Goal: Task Accomplishment & Management: Manage account settings

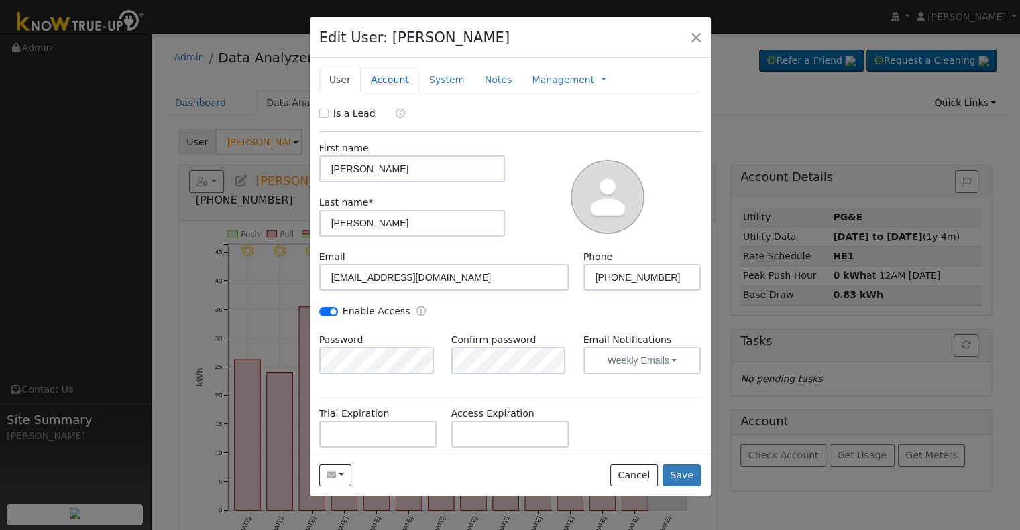
click at [383, 78] on link "Account" at bounding box center [390, 80] width 58 height 25
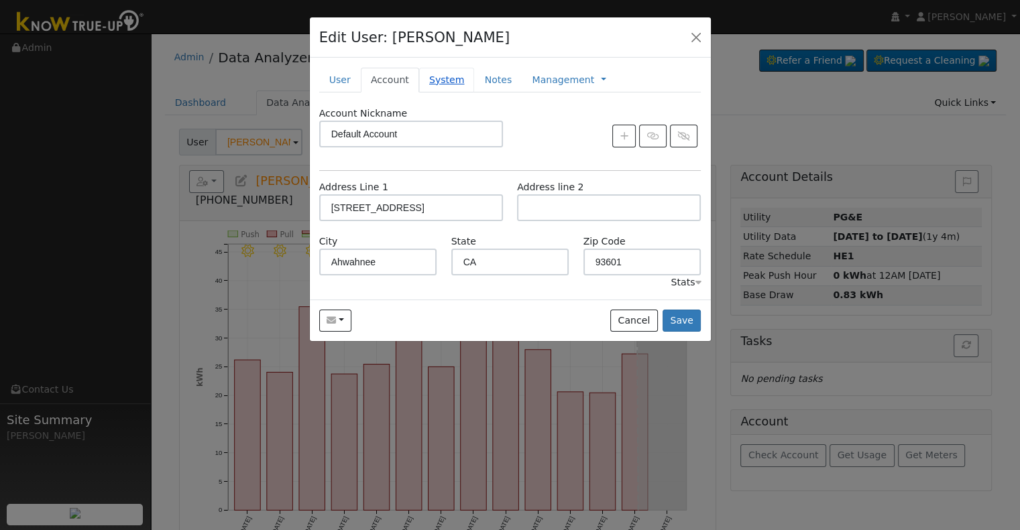
click at [438, 76] on link "System" at bounding box center [447, 80] width 56 height 25
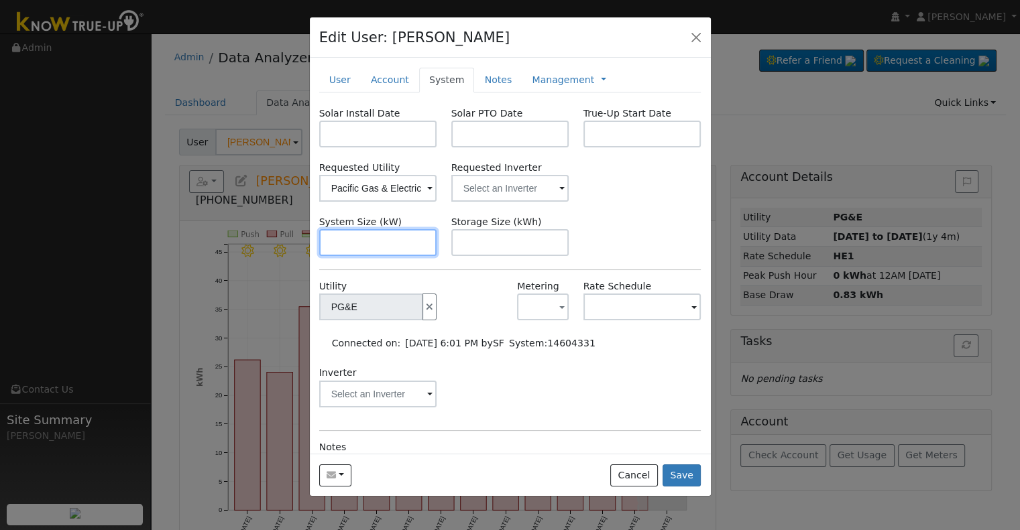
click at [368, 249] on input "text" at bounding box center [378, 242] width 118 height 27
paste input "9.310"
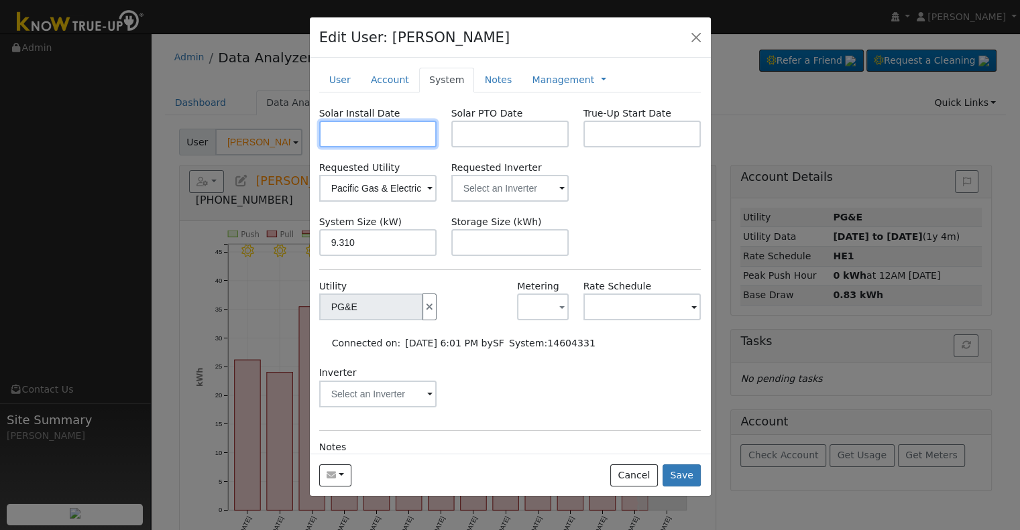
type input "9.3"
click at [362, 131] on input "text" at bounding box center [378, 134] width 118 height 27
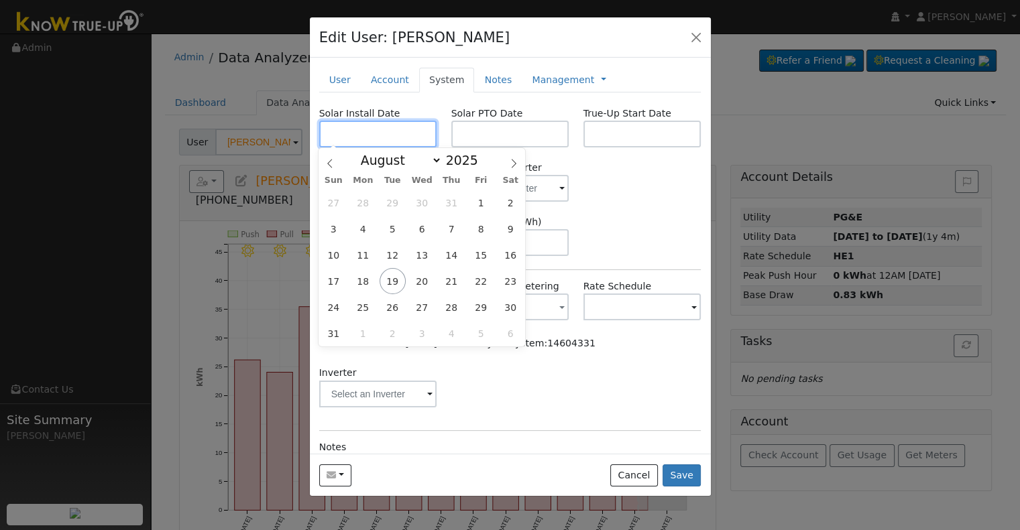
click at [411, 132] on input "text" at bounding box center [378, 134] width 118 height 27
paste input "[DATE]"
type input "[DATE]"
click at [475, 135] on input "text" at bounding box center [510, 134] width 118 height 27
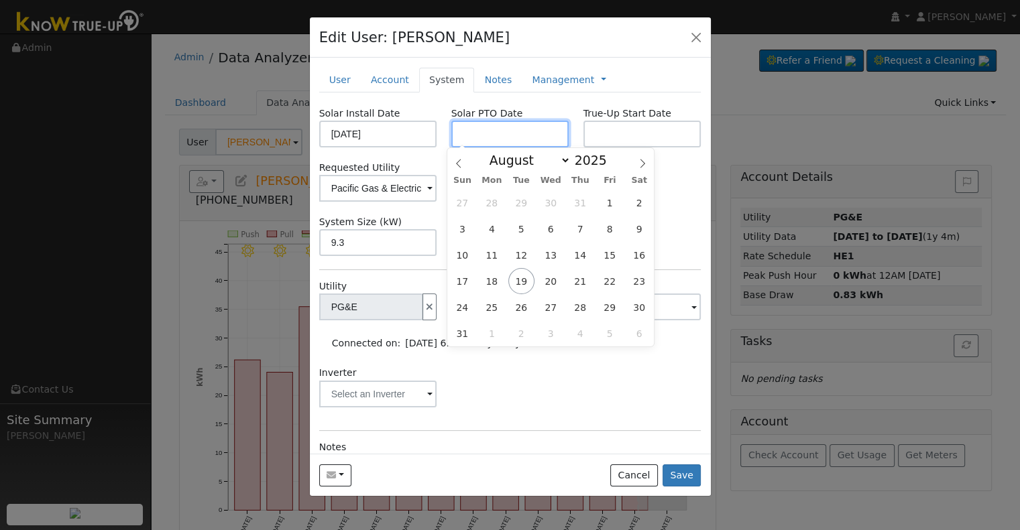
click at [488, 144] on input "text" at bounding box center [510, 134] width 118 height 27
paste input "[DATE]"
type input "[DATE]"
click at [692, 181] on div "Requested Utility Pacific Gas & Electric Requested Inverter" at bounding box center [510, 181] width 396 height 41
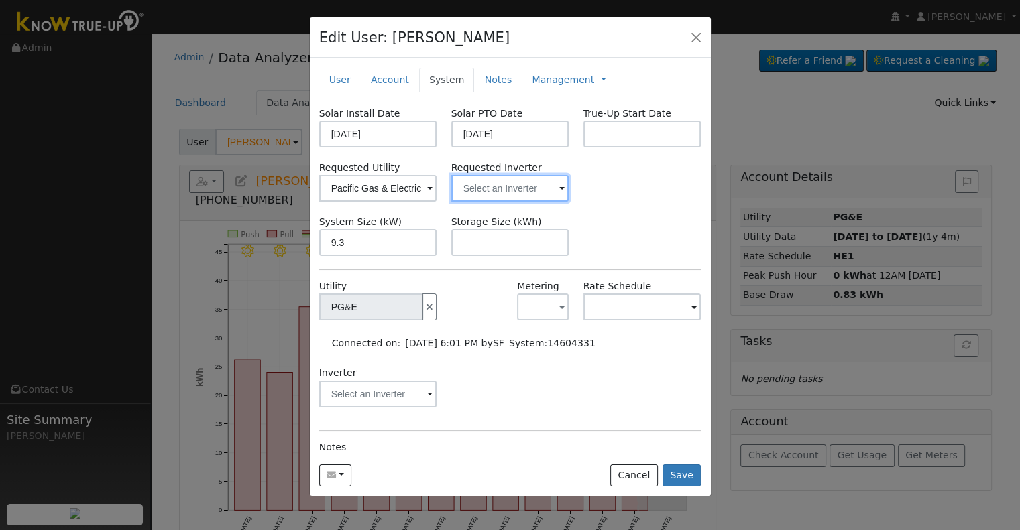
click at [437, 184] on input "text" at bounding box center [378, 188] width 118 height 27
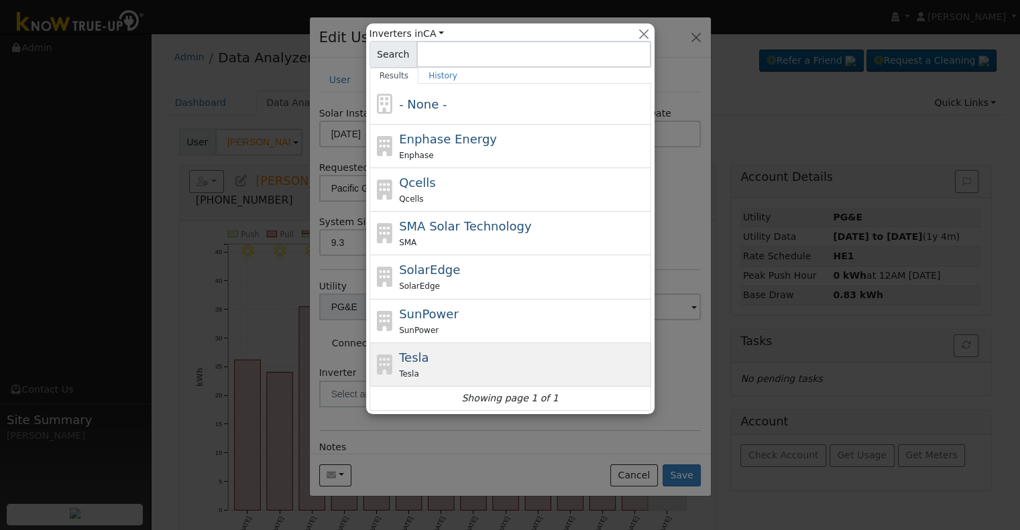
click at [467, 367] on div "Tesla" at bounding box center [523, 374] width 249 height 14
type input "Tesla"
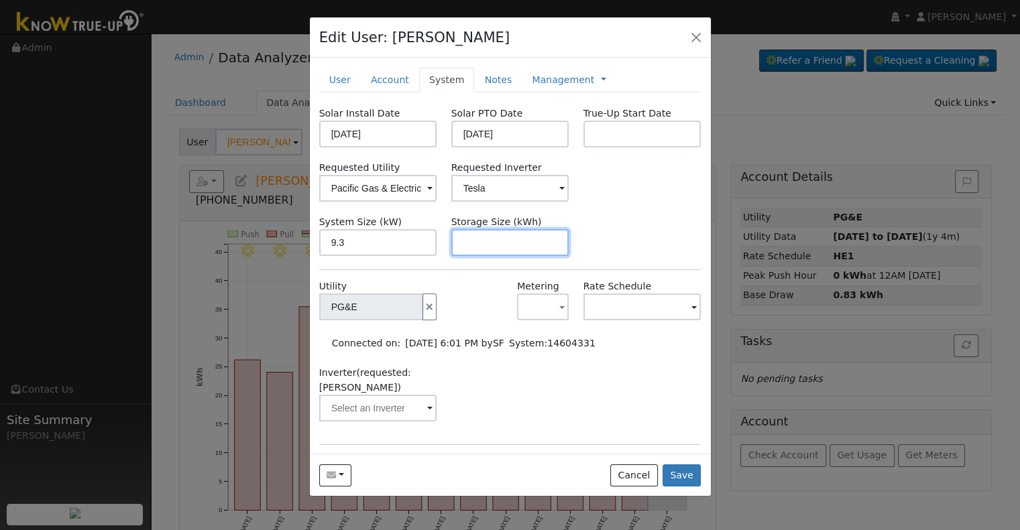
click at [493, 251] on input "text" at bounding box center [510, 242] width 118 height 27
click at [517, 247] on input "text" at bounding box center [510, 242] width 118 height 27
paste input "13.50"
type input "13.5"
click at [495, 75] on link "Notes" at bounding box center [498, 80] width 48 height 25
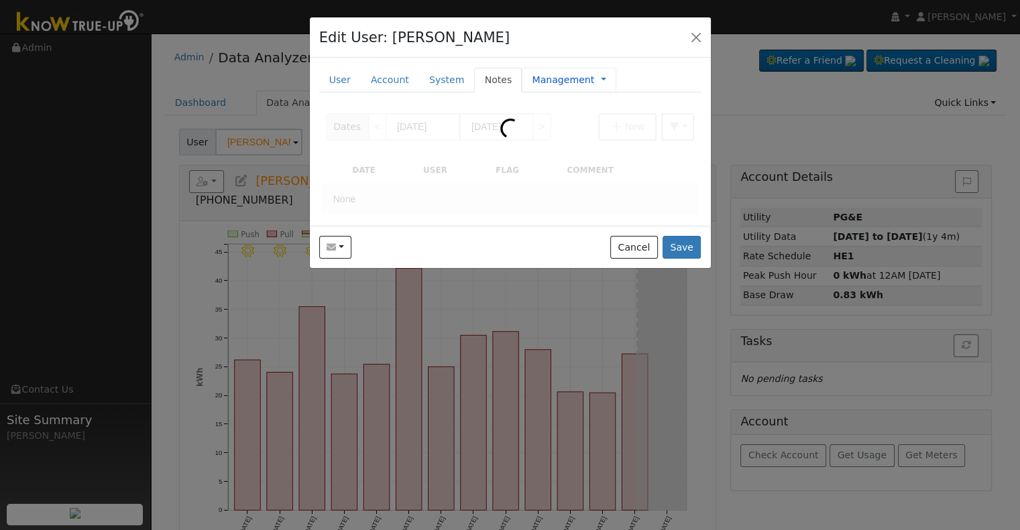
click at [567, 76] on link "Management" at bounding box center [563, 80] width 62 height 14
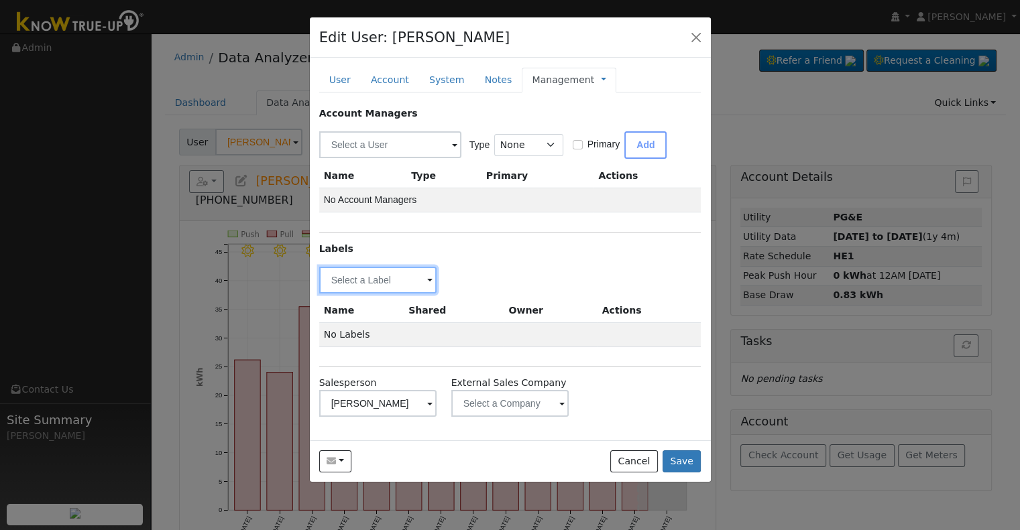
click at [383, 290] on input "text" at bounding box center [378, 280] width 118 height 27
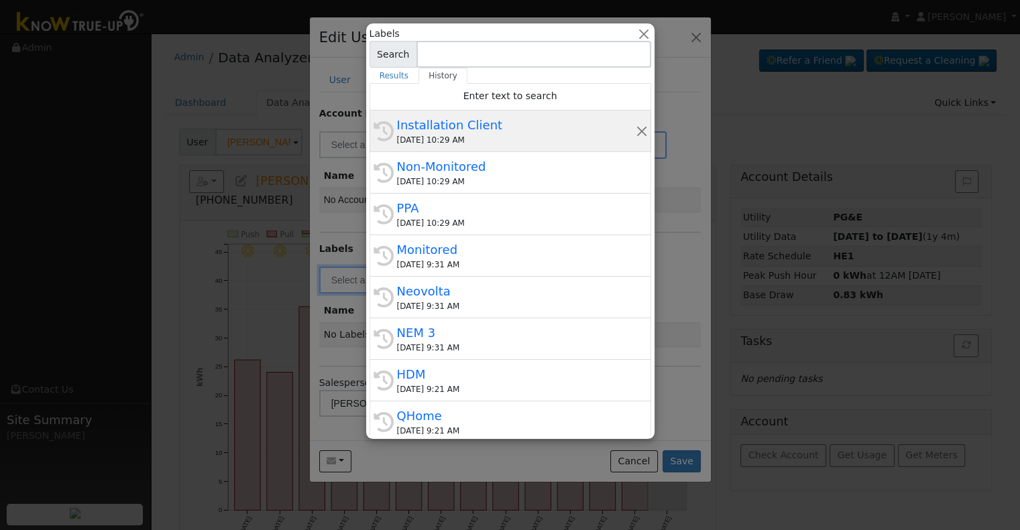
click at [491, 120] on div "Installation Client" at bounding box center [516, 125] width 239 height 18
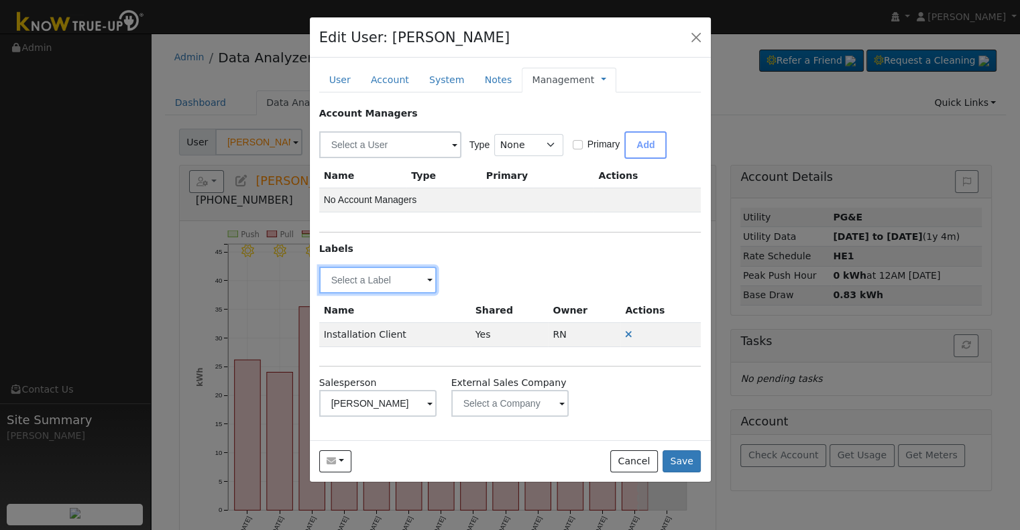
click at [346, 267] on input "text" at bounding box center [378, 280] width 118 height 27
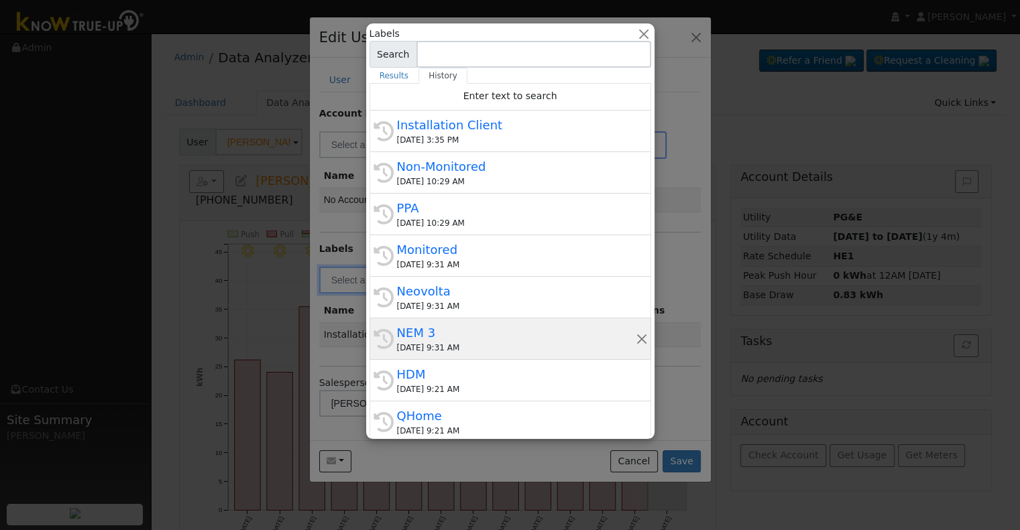
click at [479, 339] on div "NEM 3" at bounding box center [516, 333] width 239 height 18
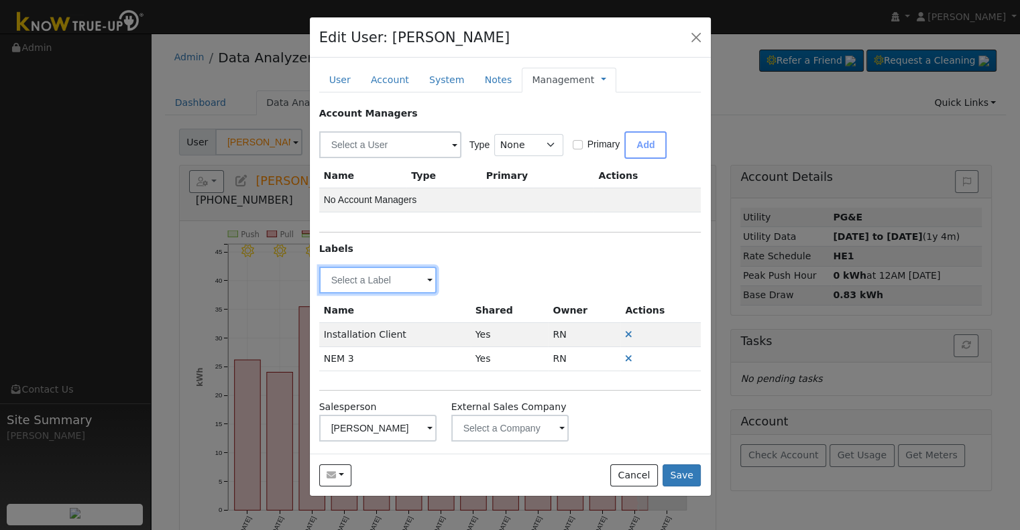
click at [392, 276] on input "text" at bounding box center [378, 280] width 118 height 27
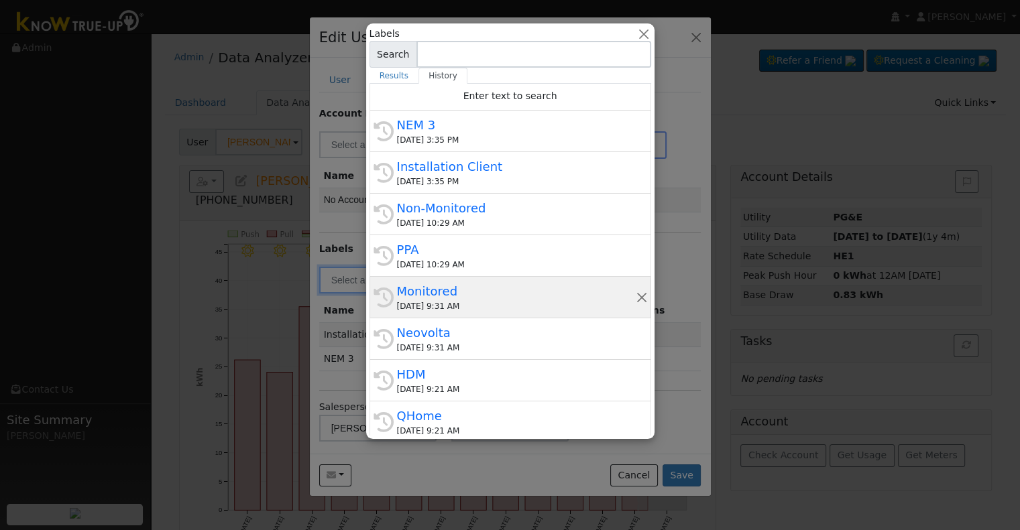
click at [474, 305] on div "[DATE] 9:31 AM" at bounding box center [516, 306] width 239 height 12
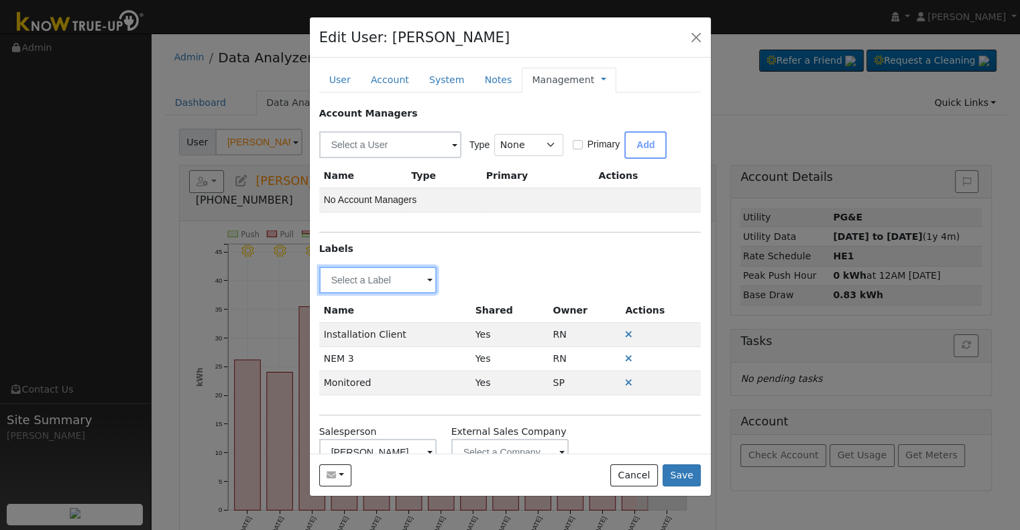
click at [402, 270] on input "text" at bounding box center [378, 280] width 118 height 27
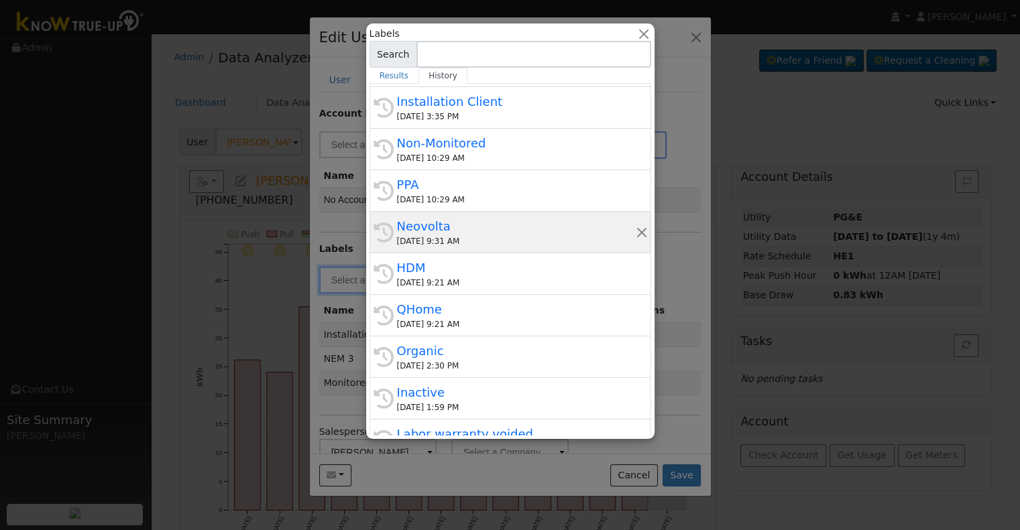
scroll to position [213, 0]
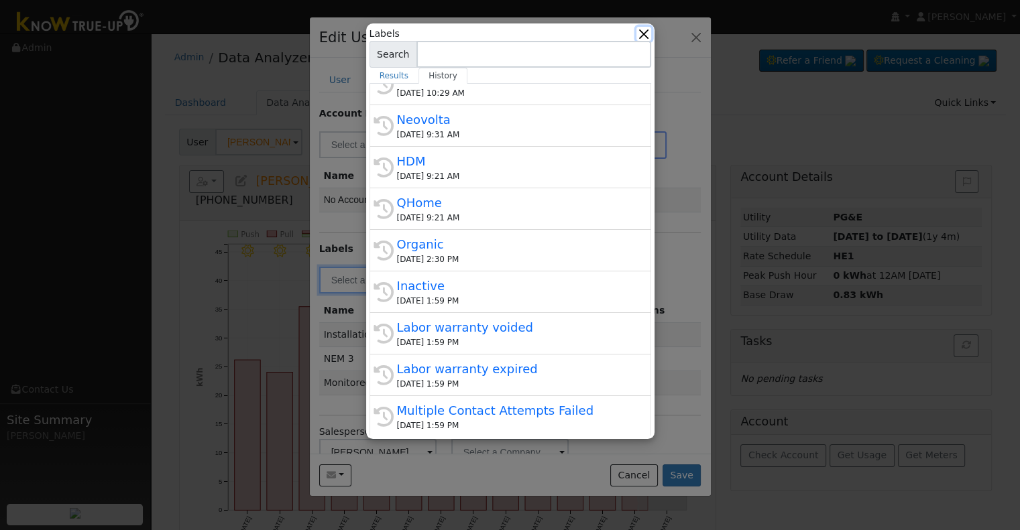
click at [644, 40] on button "button" at bounding box center [643, 34] width 14 height 14
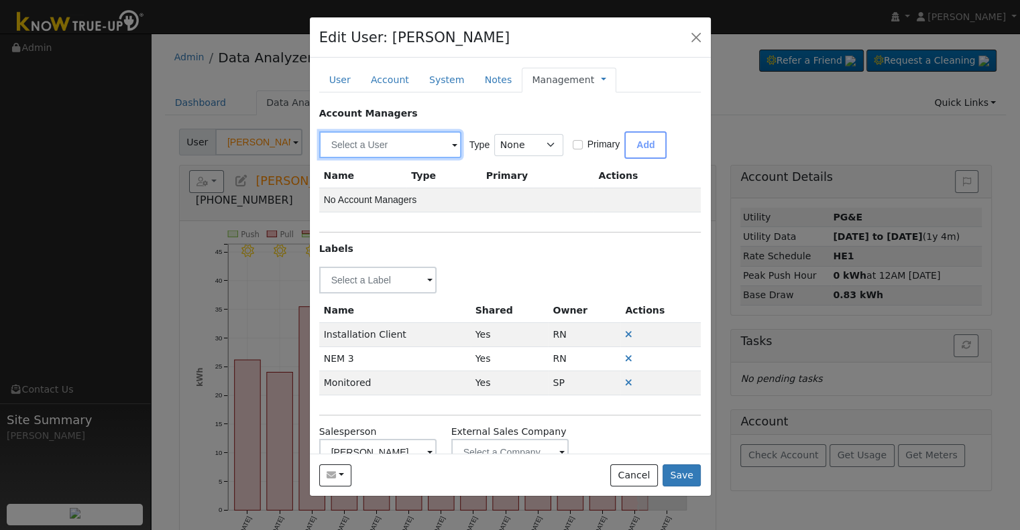
click at [402, 143] on input "text" at bounding box center [390, 144] width 142 height 27
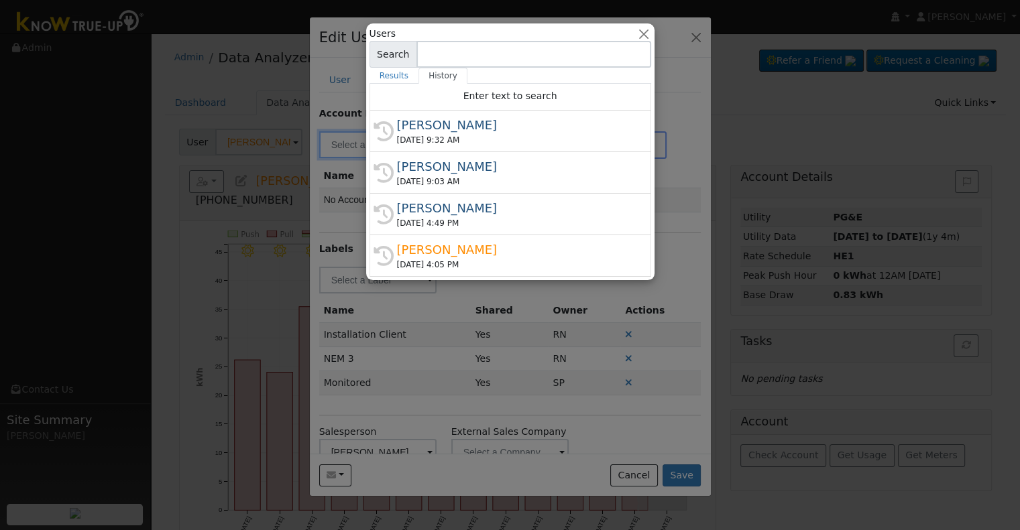
scroll to position [67, 0]
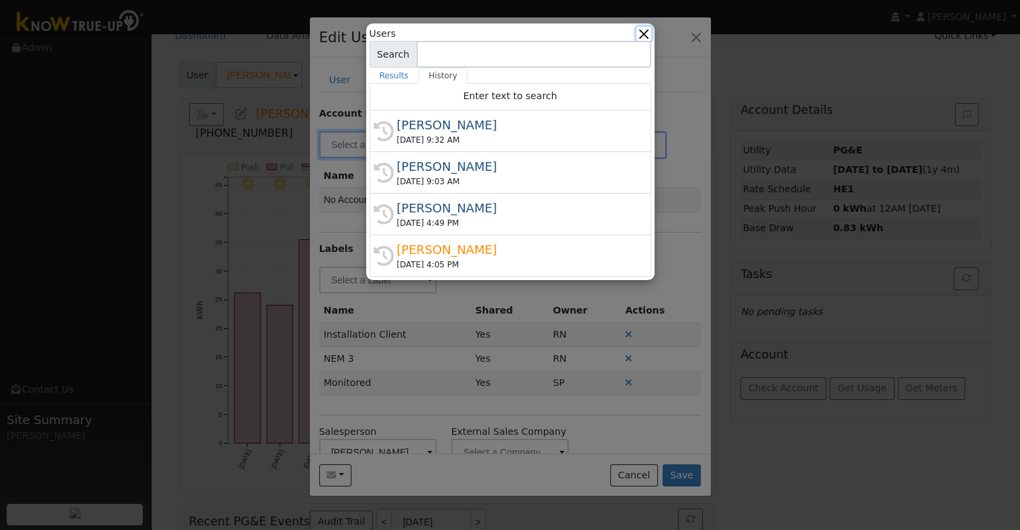
click at [638, 34] on button "button" at bounding box center [643, 34] width 14 height 14
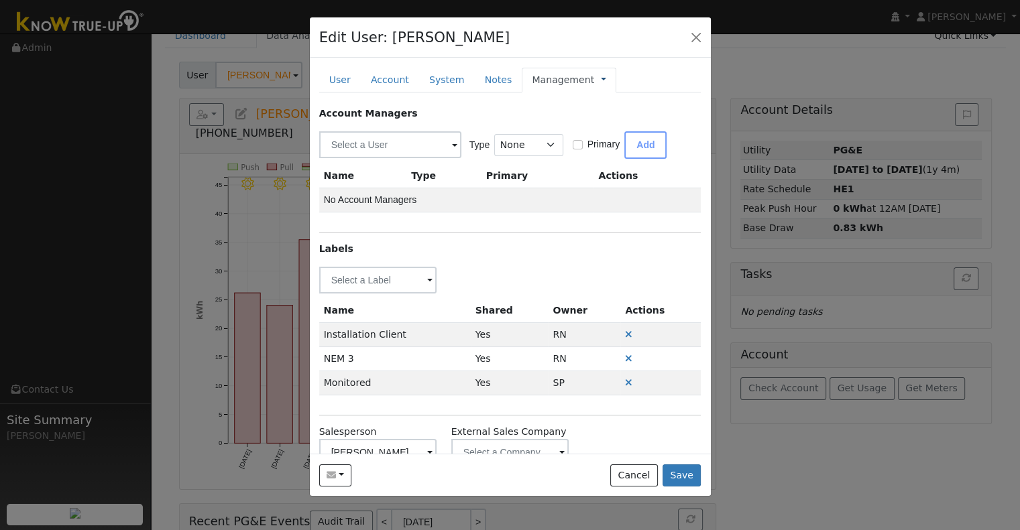
click at [601, 78] on link at bounding box center [603, 80] width 5 height 14
click at [601, 125] on link "Billing" at bounding box center [647, 122] width 93 height 19
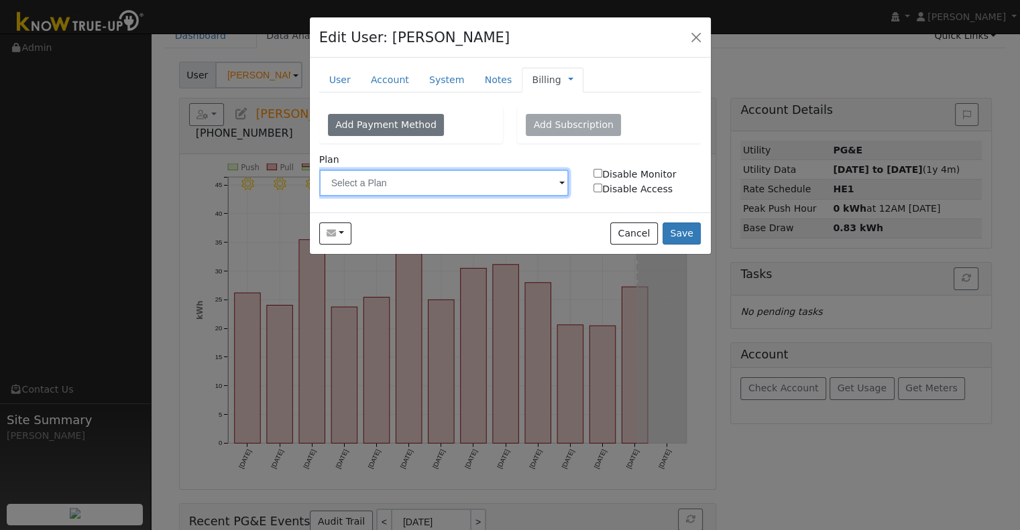
click at [365, 170] on input "text" at bounding box center [444, 183] width 250 height 27
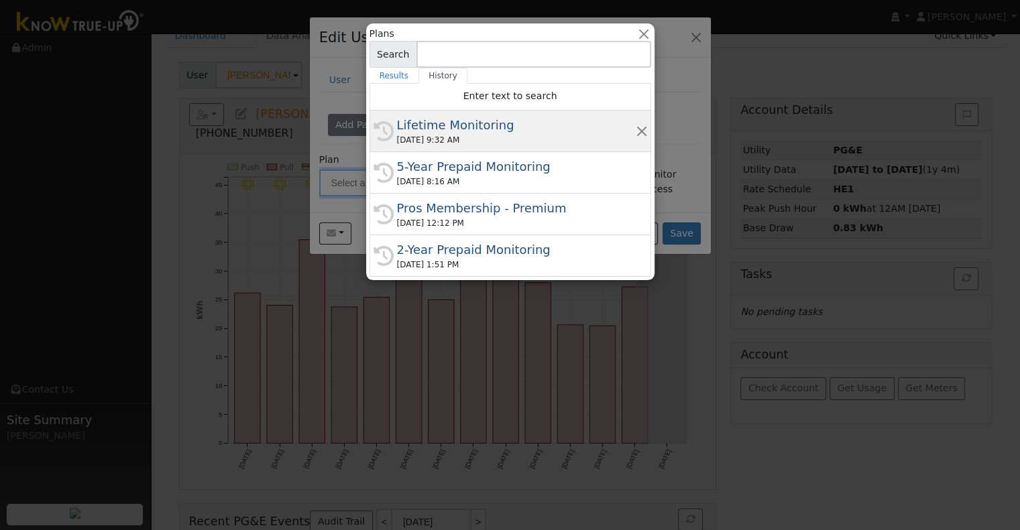
click at [487, 131] on div "Lifetime Monitoring" at bounding box center [516, 125] width 239 height 18
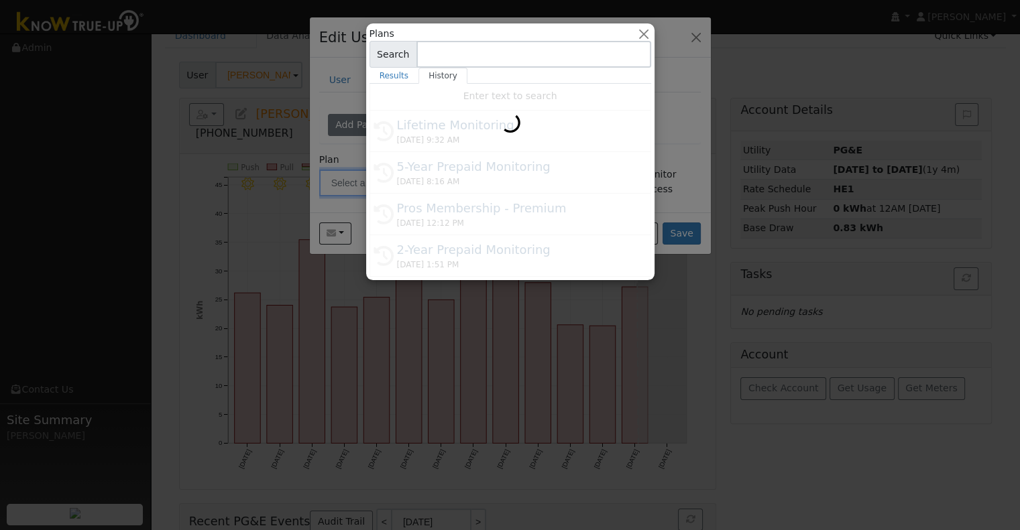
type input "Lifetime Monitoring"
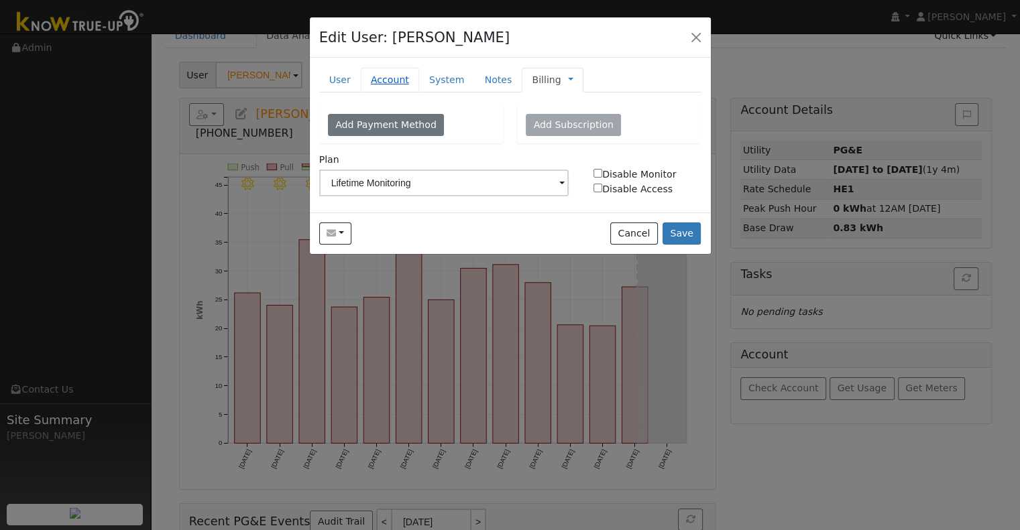
click at [375, 75] on link "Account" at bounding box center [390, 80] width 58 height 25
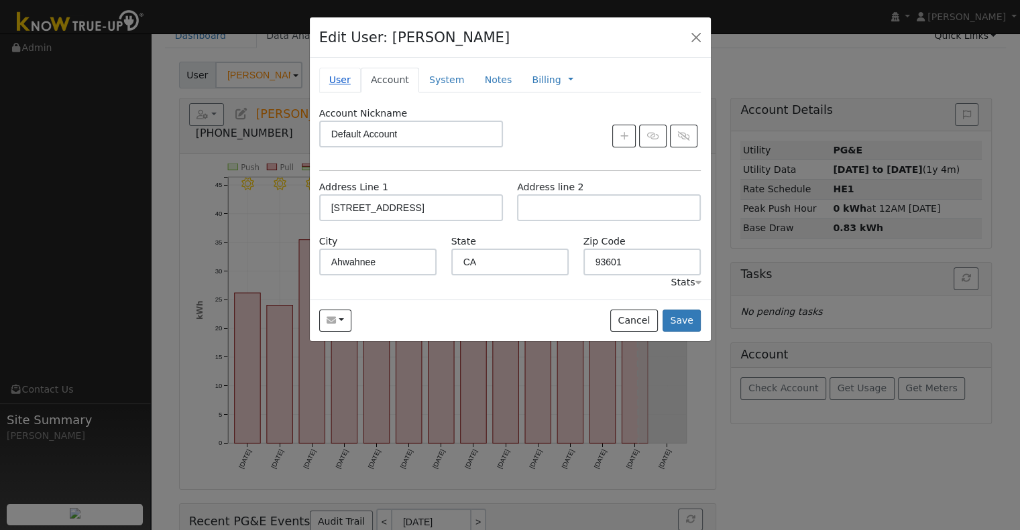
click at [330, 82] on link "User" at bounding box center [340, 80] width 42 height 25
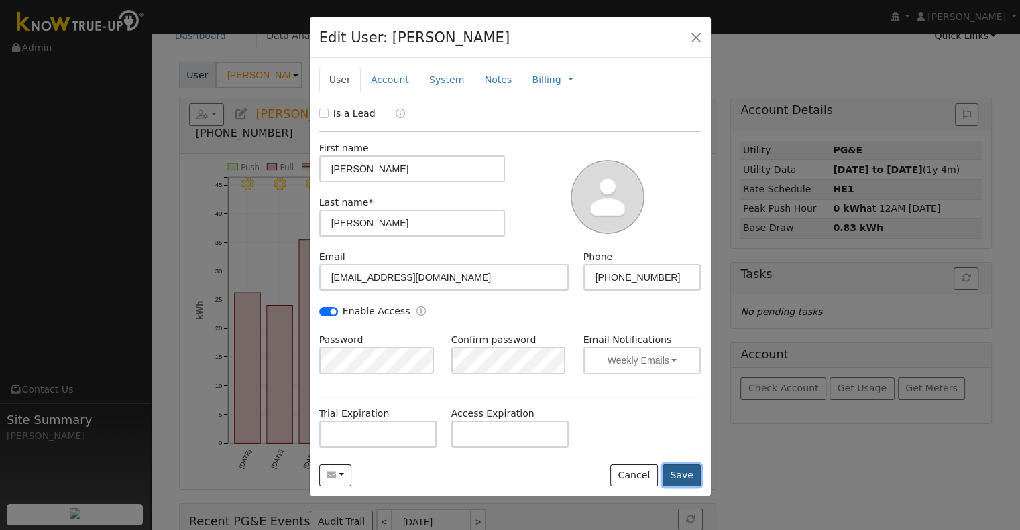
click at [684, 480] on button "Save" at bounding box center [681, 476] width 39 height 23
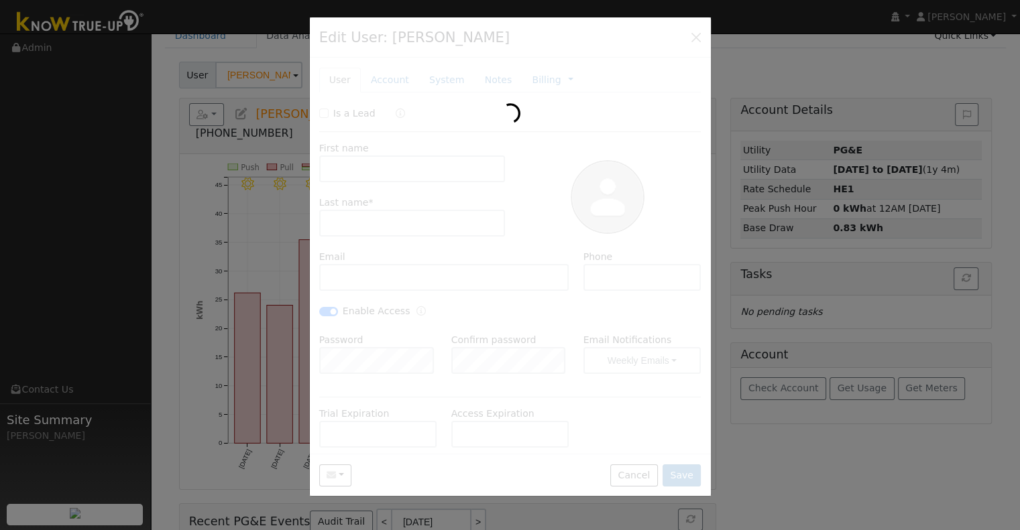
type input "[PERSON_NAME]"
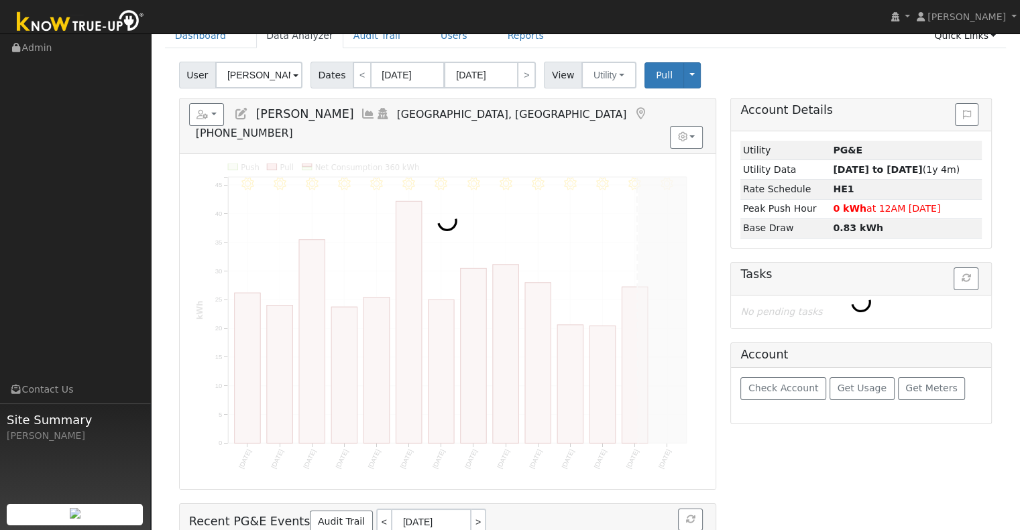
scroll to position [0, 0]
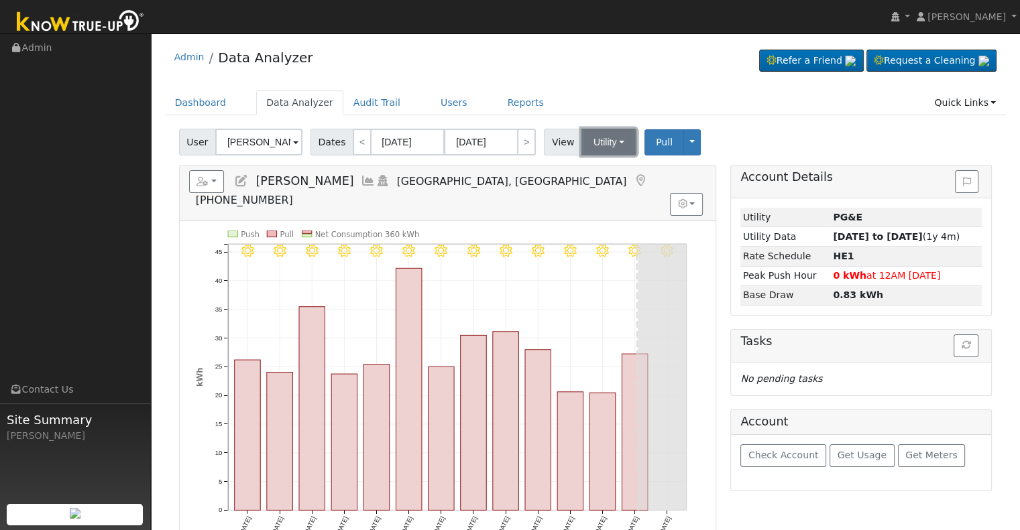
click at [581, 141] on button "Utility" at bounding box center [608, 142] width 55 height 27
click at [579, 104] on ul "Dashboard Data Analyzer Audit Trail Users Reports Quick Links Quick Add Quick C…" at bounding box center [585, 102] width 841 height 25
